Goal: Answer question/provide support: Answer question/provide support

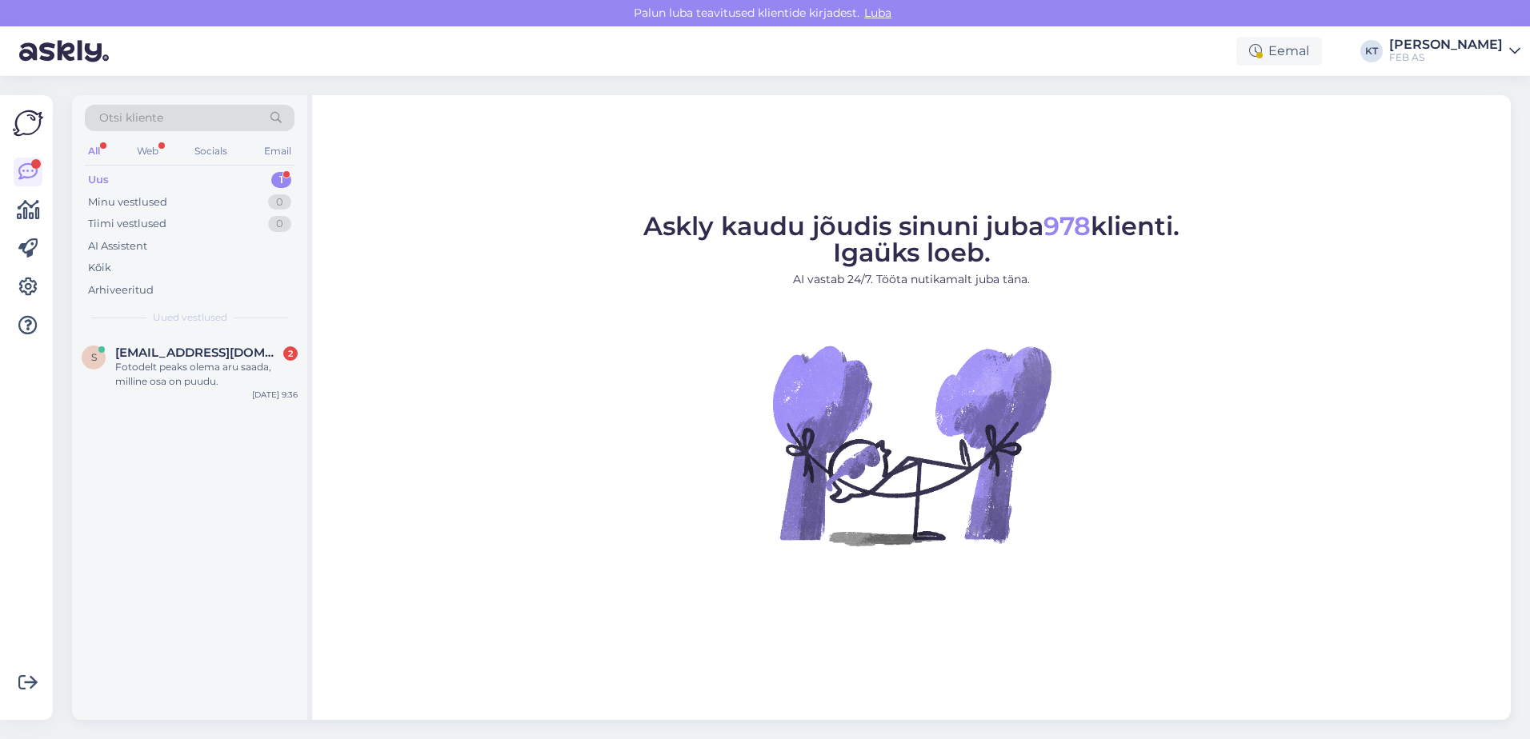
click at [194, 178] on div "Uus 1" at bounding box center [190, 180] width 210 height 22
click at [218, 385] on div "Fotodelt peaks olema aru saada, milline osa on puudu." at bounding box center [206, 374] width 182 height 29
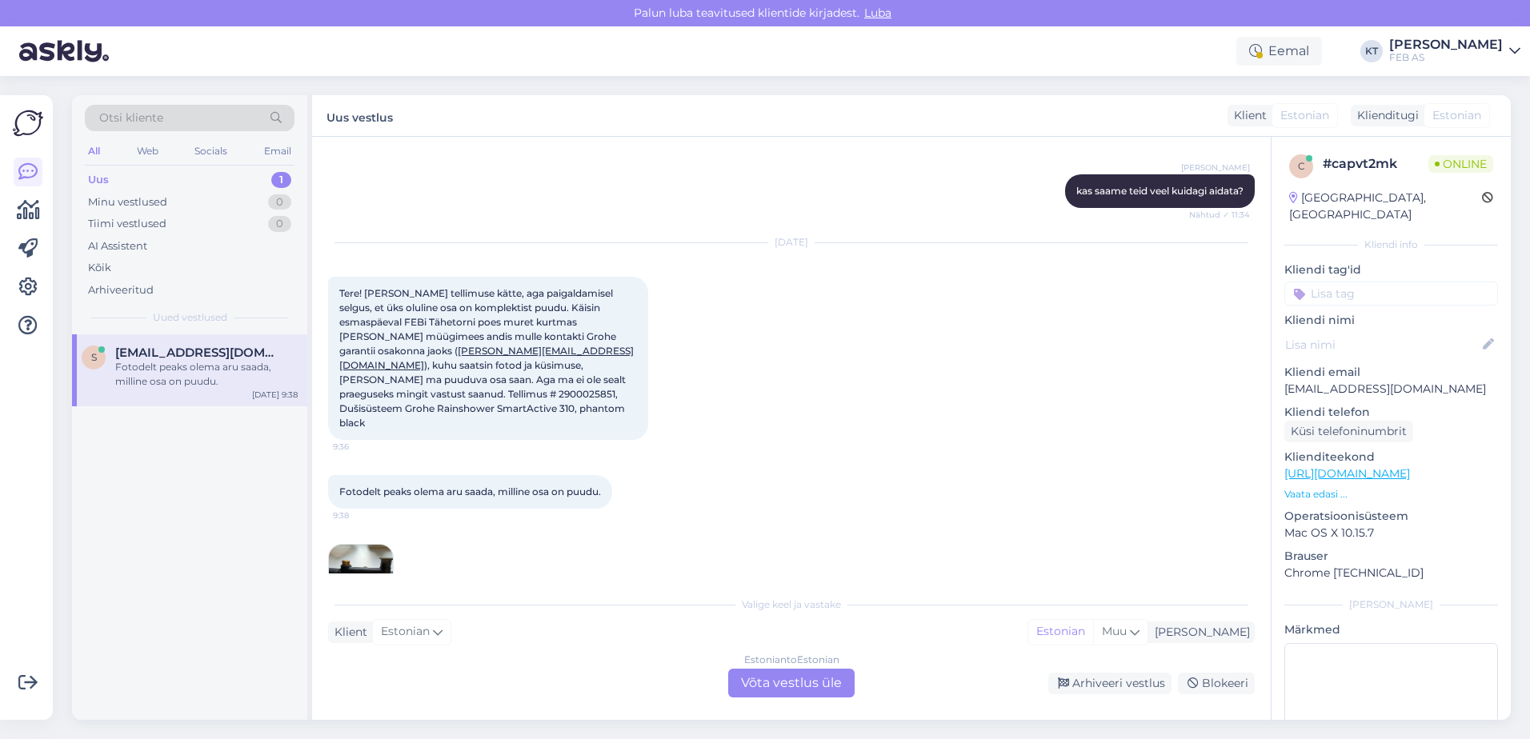
scroll to position [610, 0]
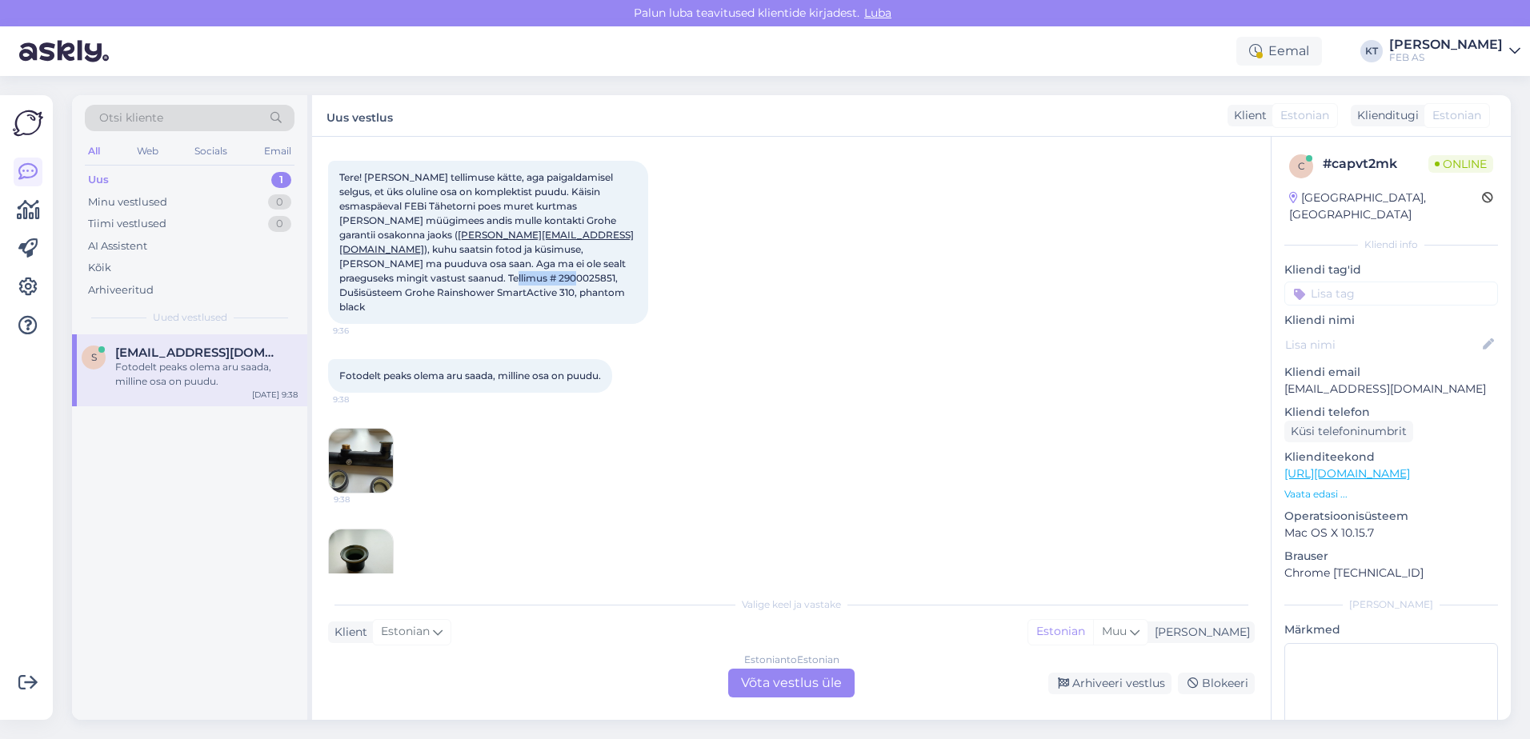
drag, startPoint x: 624, startPoint y: 278, endPoint x: 563, endPoint y: 283, distance: 61.1
click at [563, 283] on span "Tere! [PERSON_NAME] tellimuse kätte, aga paigaldamisel selgus, et üks oluline o…" at bounding box center [486, 242] width 295 height 142
copy span "2900025851,"
click at [132, 176] on div "Uus 1" at bounding box center [190, 180] width 210 height 22
click at [166, 364] on div "Fotodelt peaks olema aru saada, milline osa on puudu." at bounding box center [206, 374] width 182 height 29
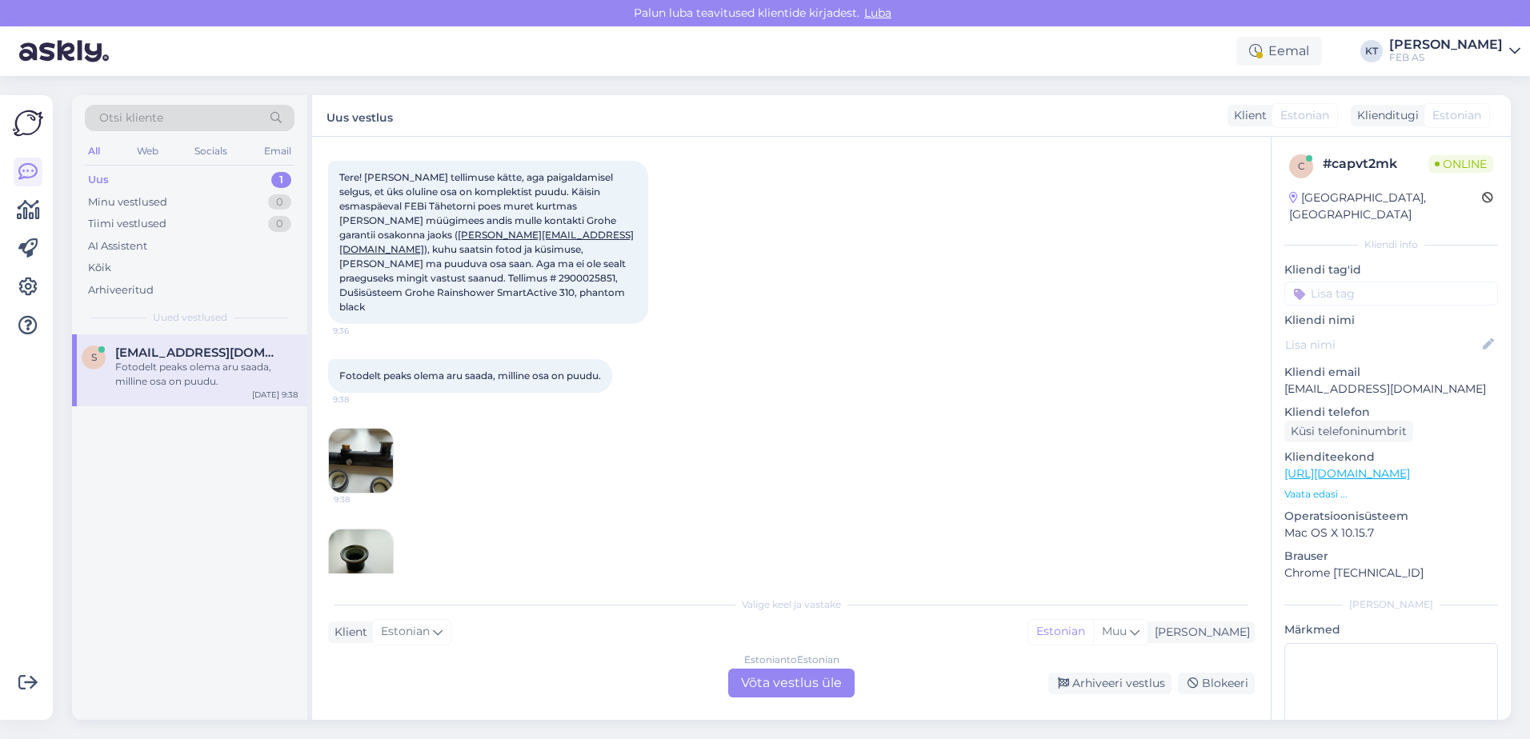
scroll to position [0, 0]
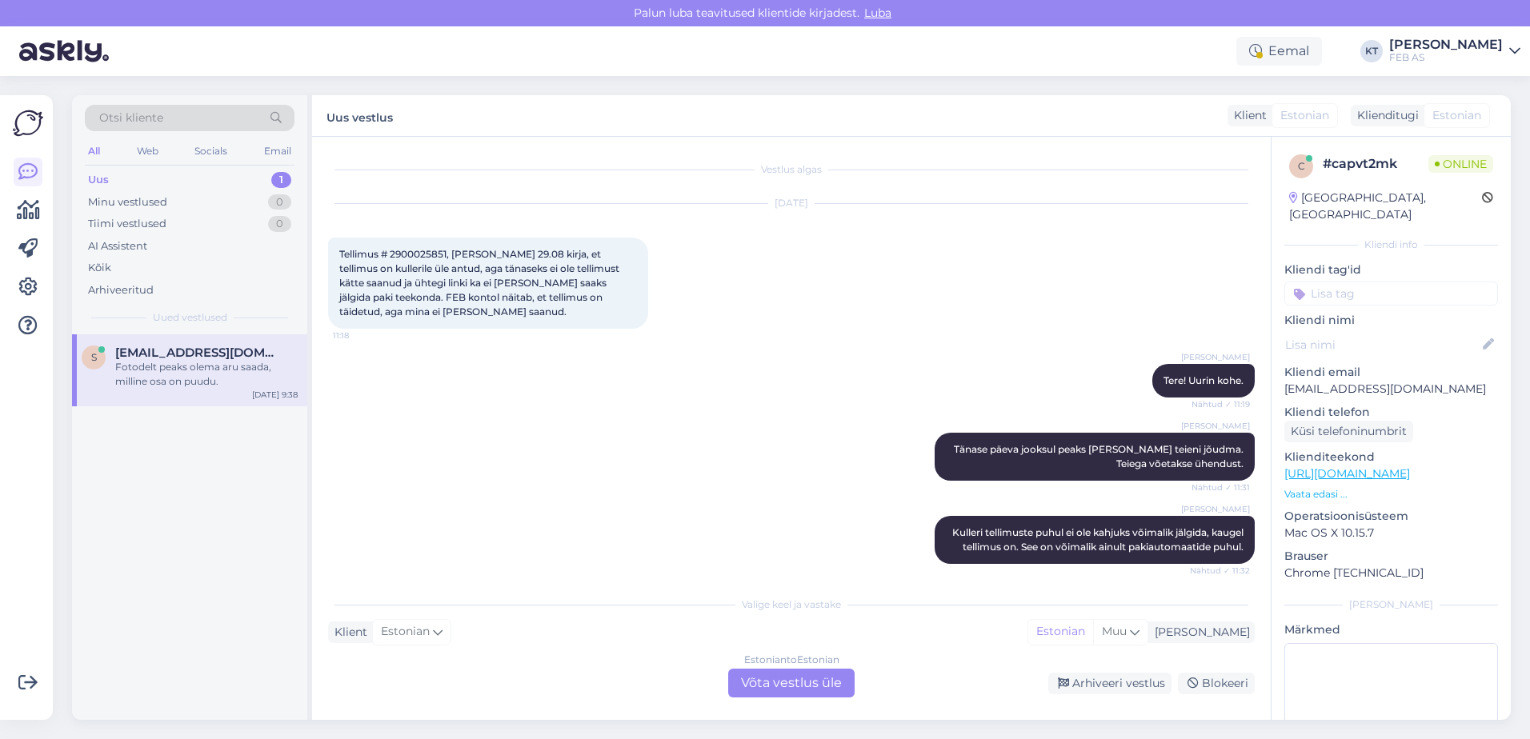
click at [149, 386] on div "Fotodelt peaks olema aru saada, milline osa on puudu." at bounding box center [206, 374] width 182 height 29
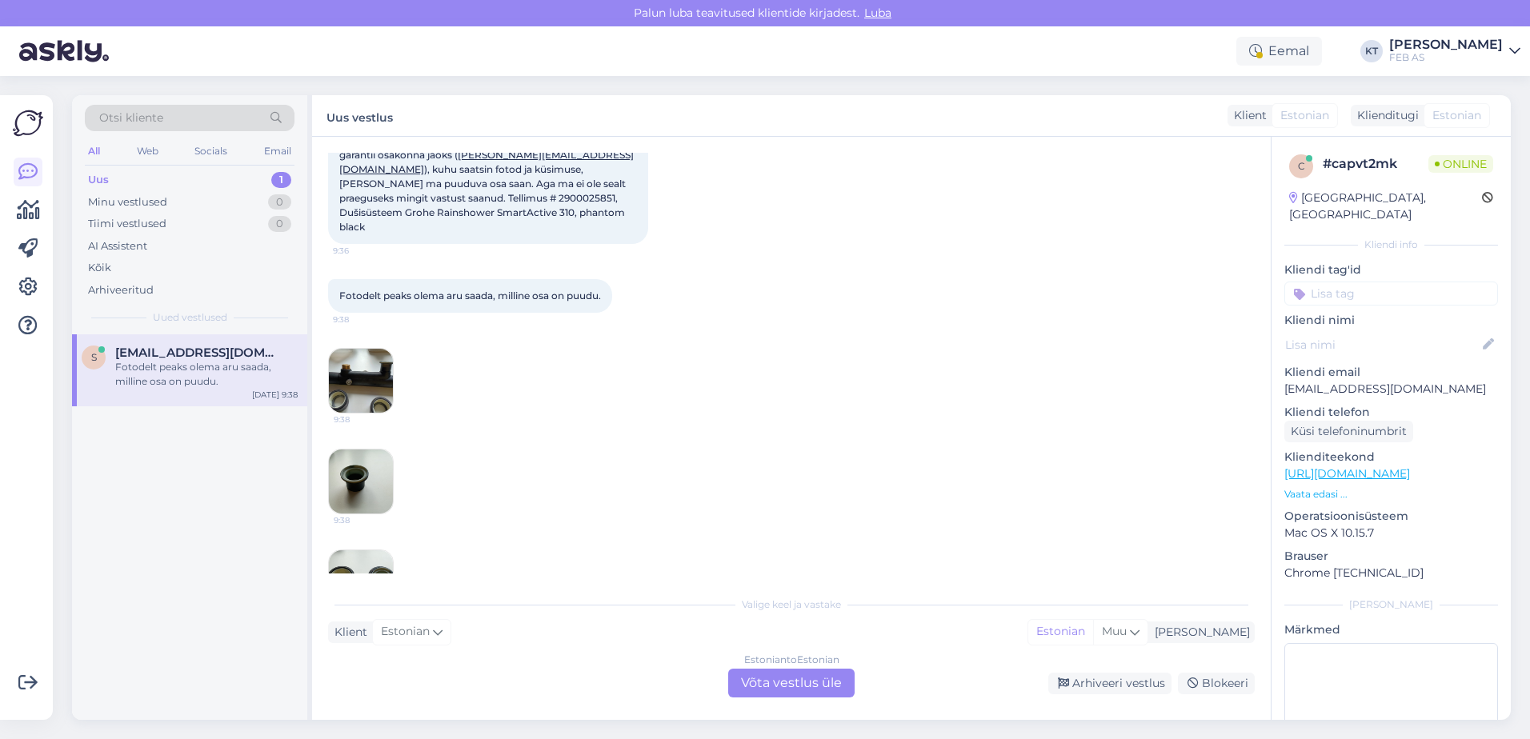
scroll to position [850, 0]
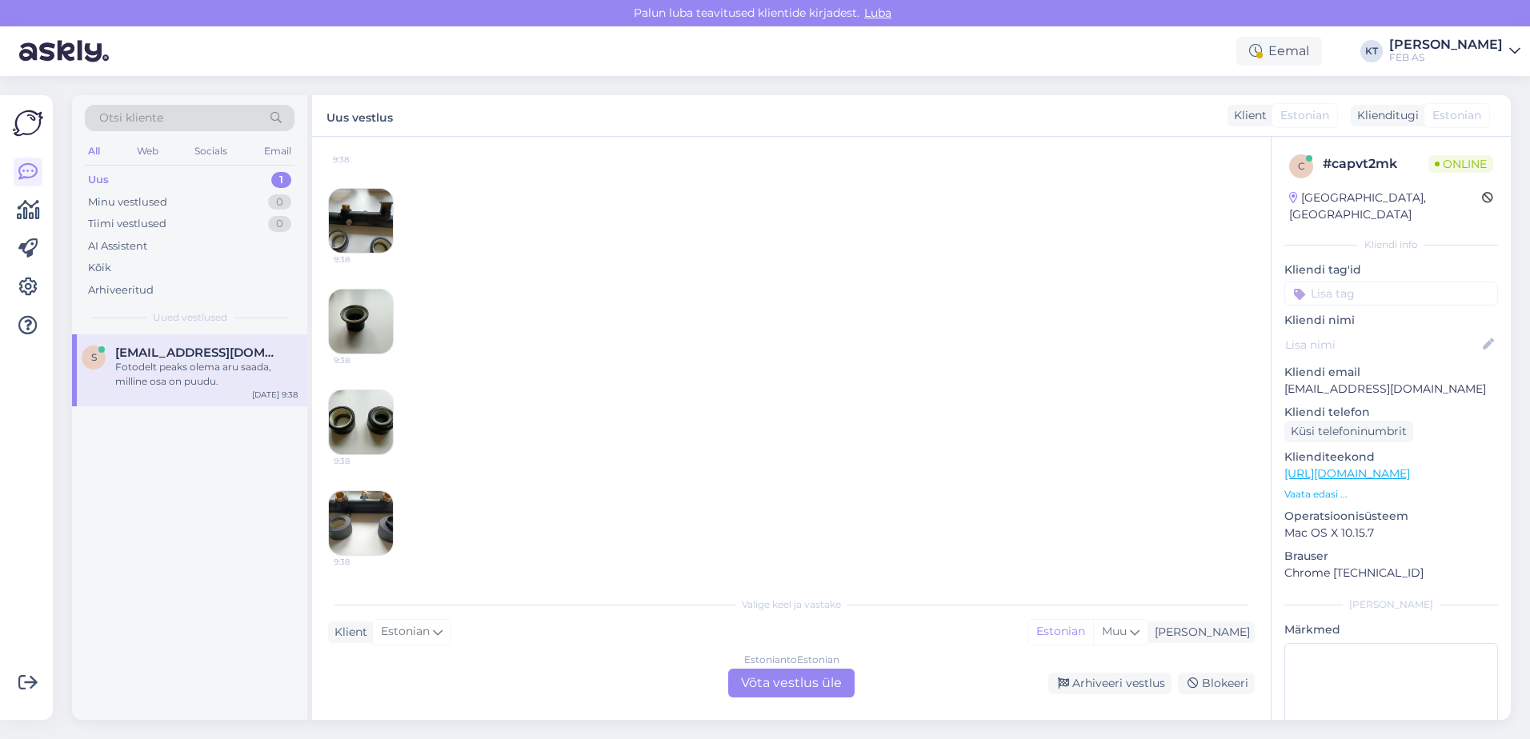
click at [770, 680] on div "Estonian to Estonian Võta vestlus üle" at bounding box center [791, 683] width 126 height 29
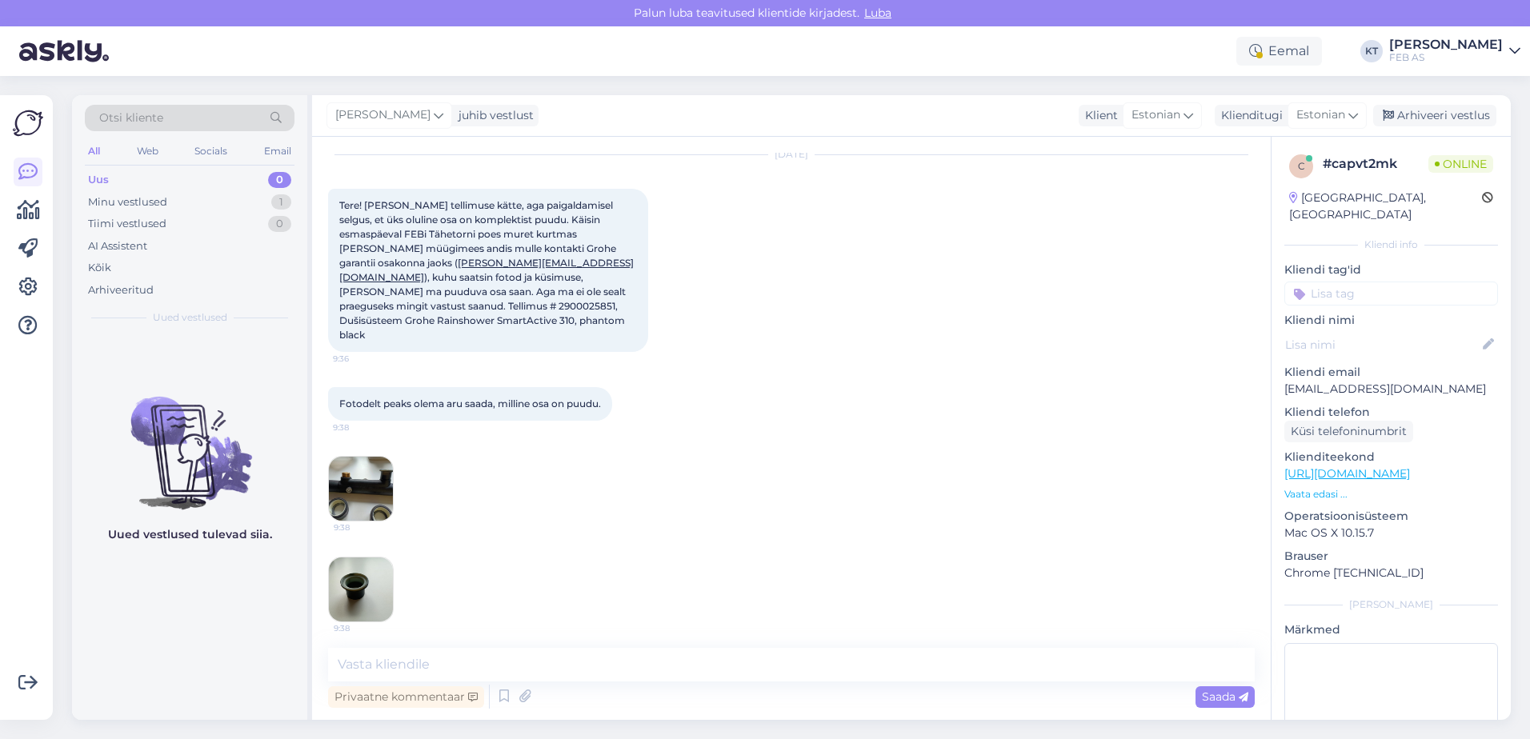
scroll to position [790, 0]
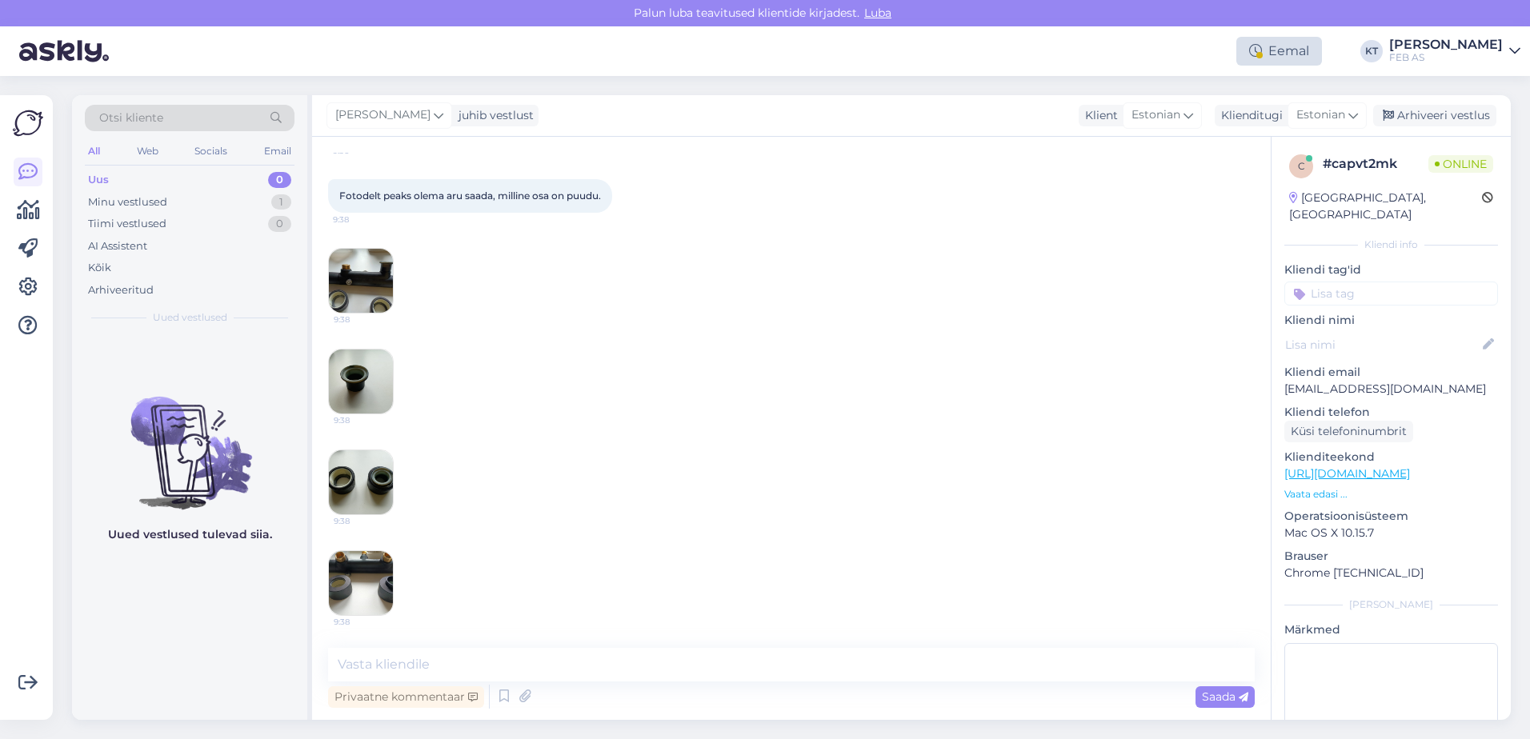
click at [1310, 47] on div "Eemal" at bounding box center [1279, 51] width 86 height 29
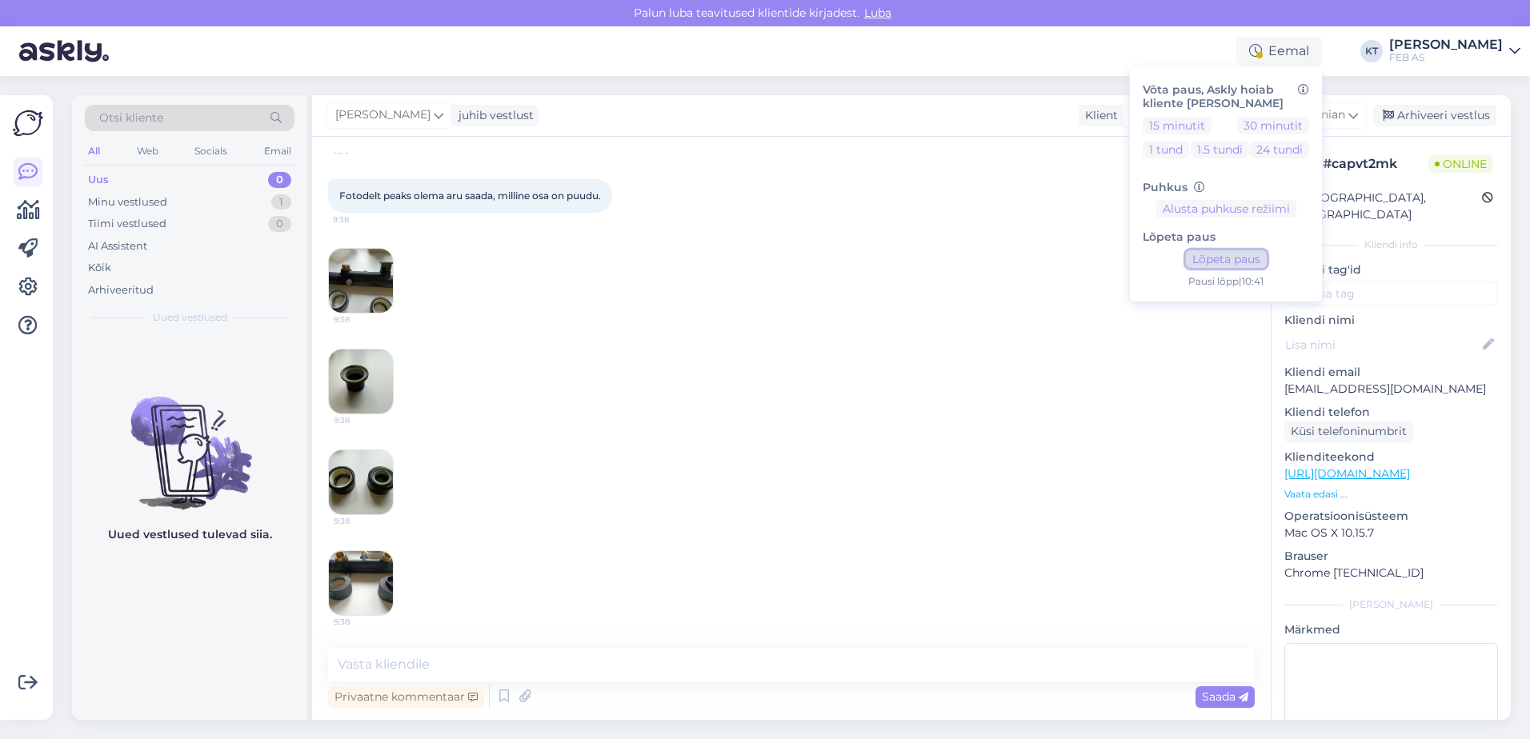
click at [1245, 258] on button "Lõpeta paus" at bounding box center [1226, 259] width 81 height 18
click at [483, 658] on textarea at bounding box center [791, 665] width 927 height 34
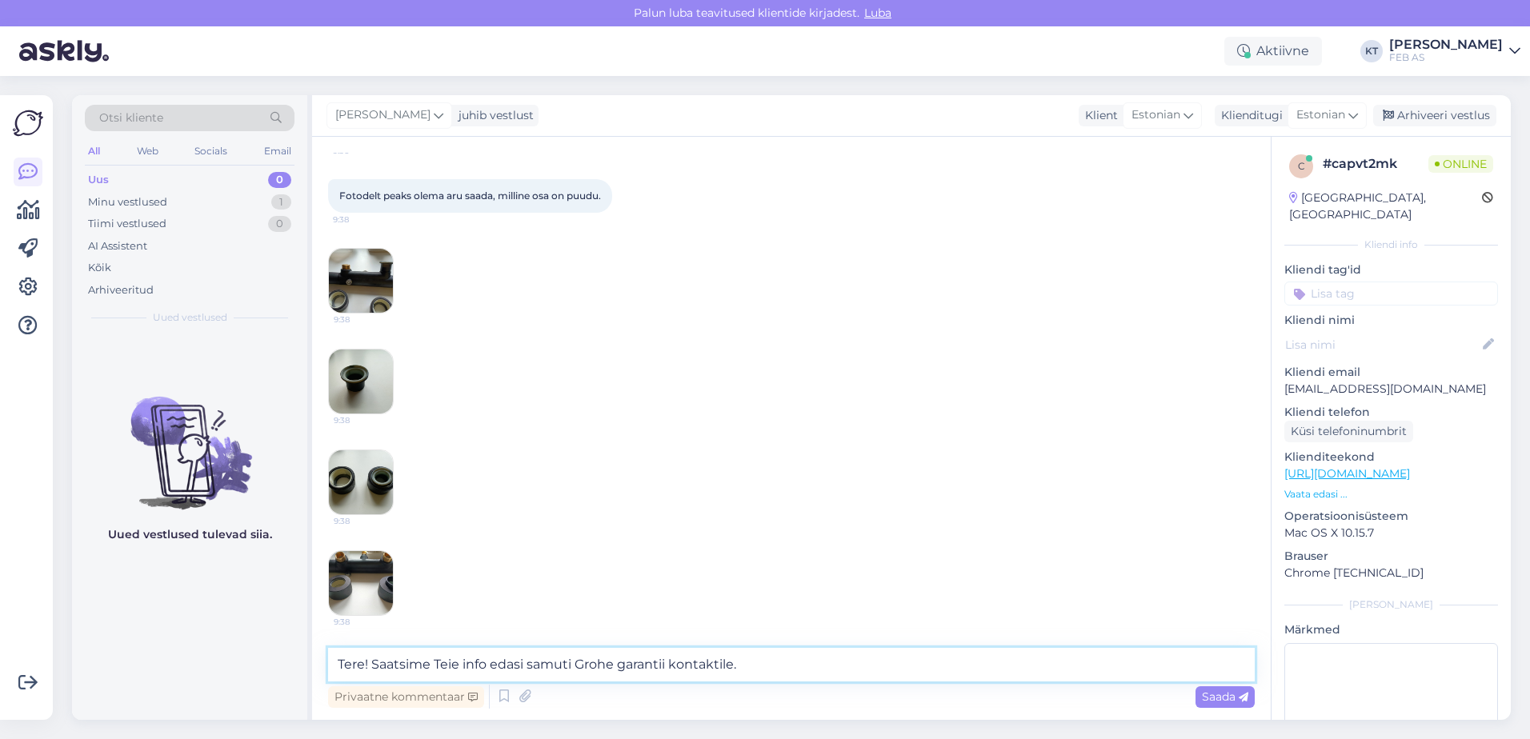
click at [805, 659] on textarea "Tere! Saatsime Teie info edasi samuti Grohe garantii kontaktile." at bounding box center [791, 665] width 927 height 34
type textarea "Tere! Saatsime Teie info edasi samuti Grohe garantii kontaktile. Ootame samuti …"
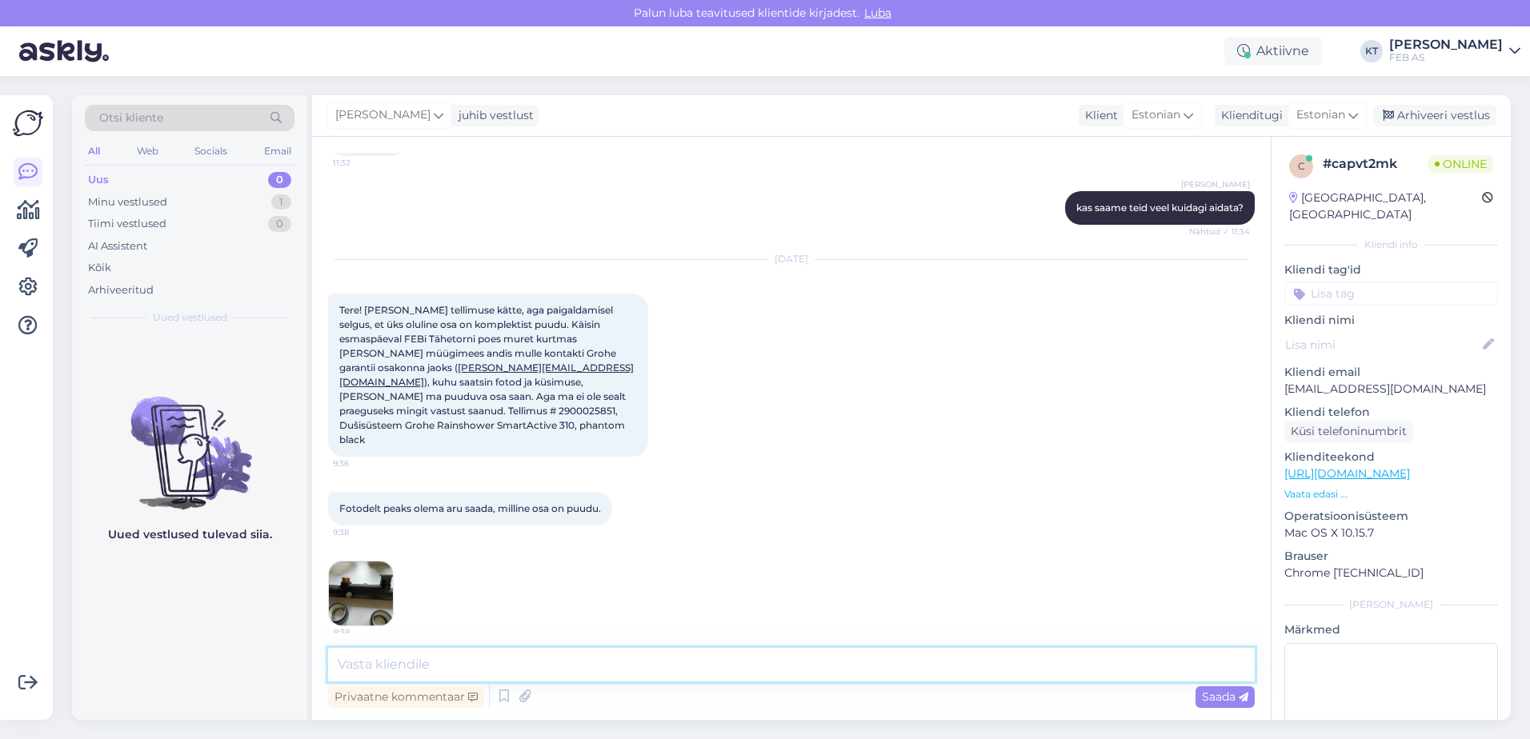
scroll to position [873, 0]
